Goal: Book appointment/travel/reservation

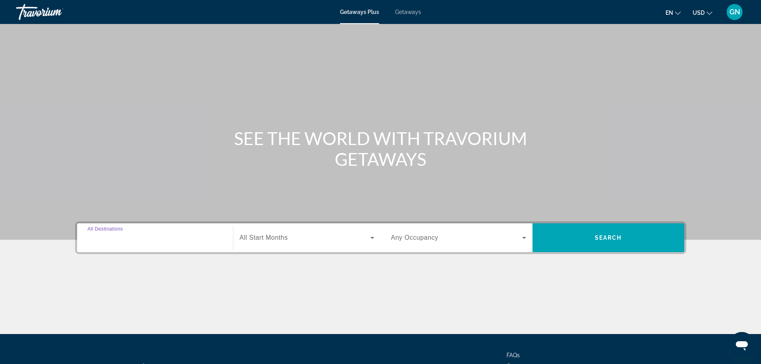
click at [147, 237] on input "Destination All Destinations" at bounding box center [154, 238] width 135 height 10
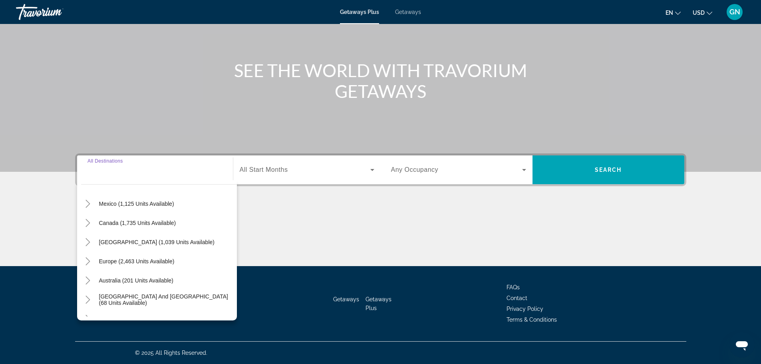
scroll to position [40, 0]
click at [155, 240] on span "[GEOGRAPHIC_DATA] (1,039 units available)" at bounding box center [156, 243] width 115 height 6
type input "**********"
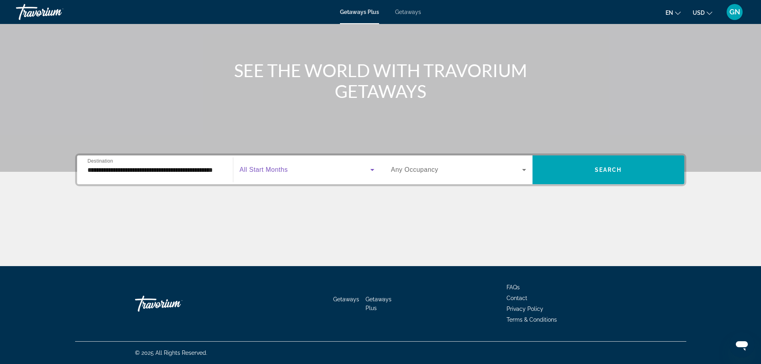
click at [315, 168] on span "Search widget" at bounding box center [305, 170] width 131 height 10
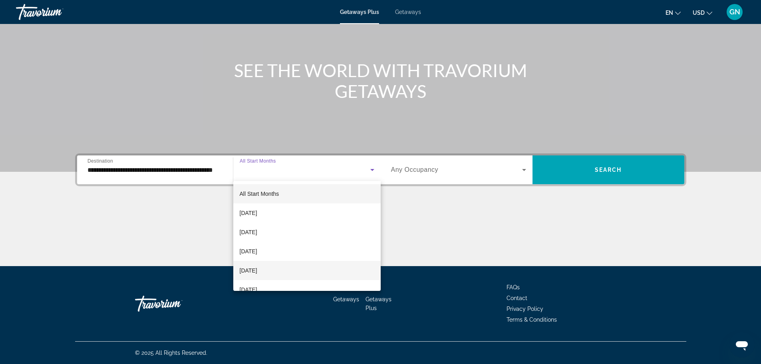
click at [279, 272] on mat-option "[DATE]" at bounding box center [306, 270] width 147 height 19
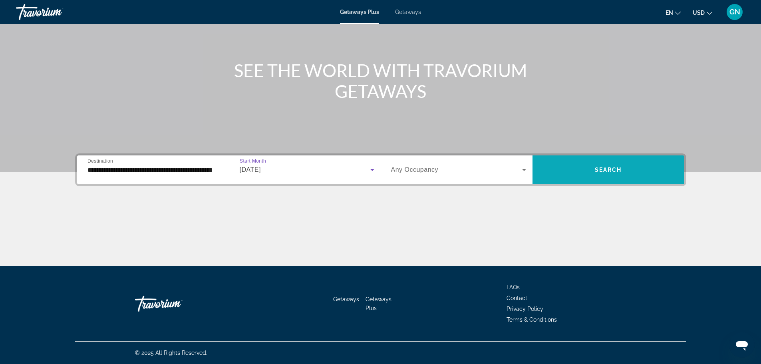
click at [609, 172] on span "Search" at bounding box center [608, 170] width 27 height 6
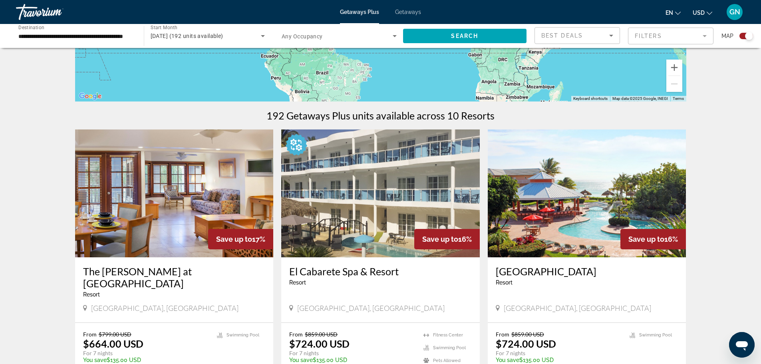
scroll to position [240, 0]
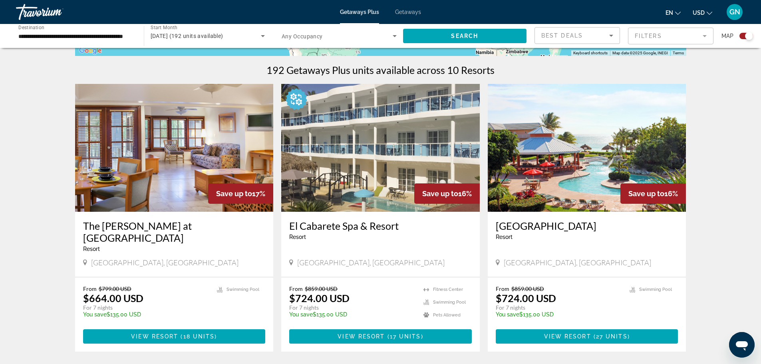
drag, startPoint x: 145, startPoint y: 304, endPoint x: 106, endPoint y: 303, distance: 38.4
click at [106, 311] on p "You save $135.00 USD" at bounding box center [146, 314] width 126 height 6
click at [173, 311] on p "You save $135.00 USD" at bounding box center [146, 314] width 126 height 6
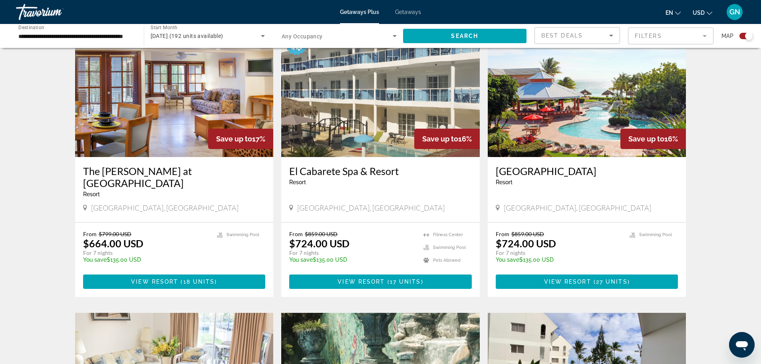
scroll to position [360, 0]
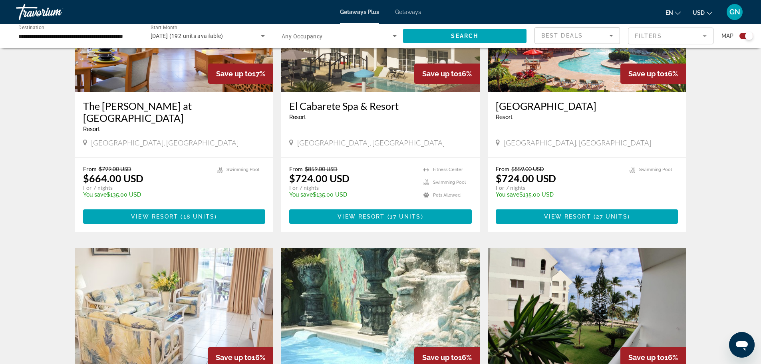
drag, startPoint x: 85, startPoint y: 169, endPoint x: 167, endPoint y: 173, distance: 82.4
click at [141, 172] on p "$664.00 USD" at bounding box center [113, 178] width 60 height 12
